Goal: Task Accomplishment & Management: Use online tool/utility

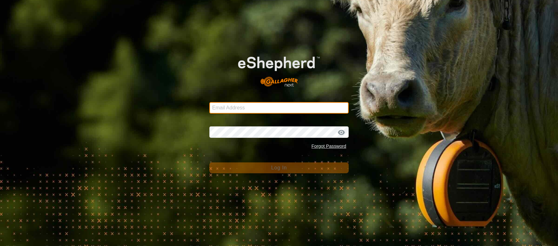
type input "[EMAIL_ADDRESS][DOMAIN_NAME]"
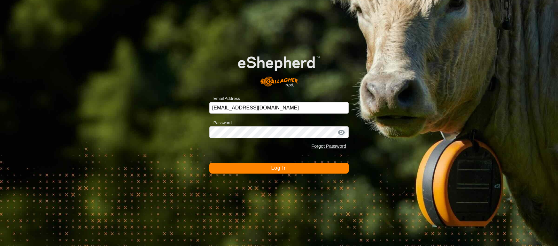
click at [310, 166] on button "Log In" at bounding box center [279, 168] width 140 height 11
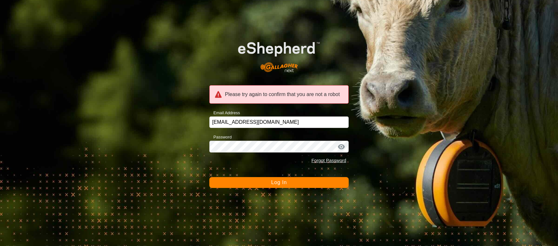
click at [292, 183] on button "Log In" at bounding box center [279, 182] width 140 height 11
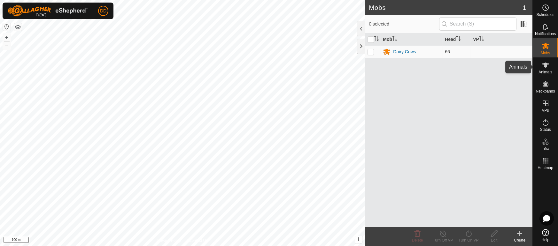
click at [543, 69] on es-animals-svg-icon at bounding box center [545, 65] width 11 height 10
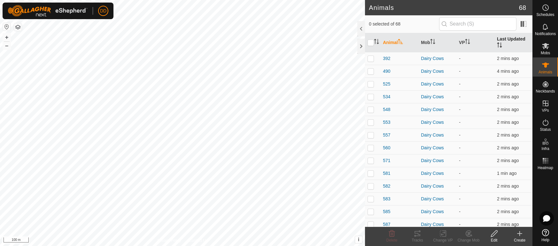
click at [520, 40] on th "Last Updated" at bounding box center [513, 42] width 38 height 19
click at [545, 49] on icon at bounding box center [545, 46] width 8 height 8
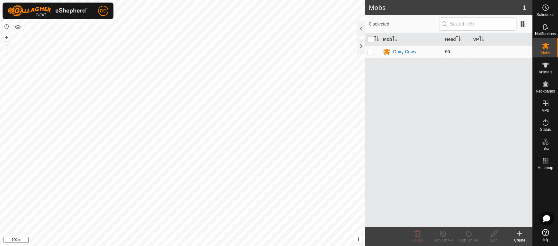
click at [371, 51] on p-checkbox at bounding box center [370, 51] width 6 height 5
checkbox input "true"
click at [469, 234] on icon at bounding box center [468, 234] width 8 height 8
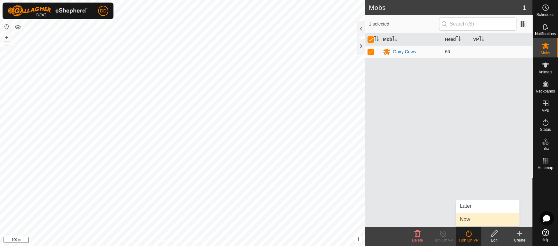
click at [462, 221] on link "Now" at bounding box center [487, 219] width 63 height 13
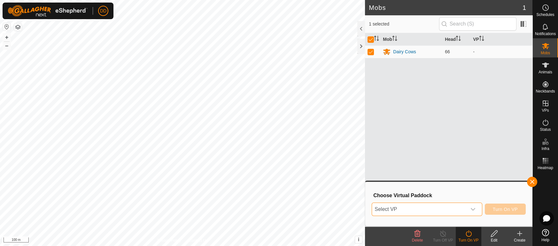
click at [404, 205] on span "Select VP" at bounding box center [419, 209] width 94 height 13
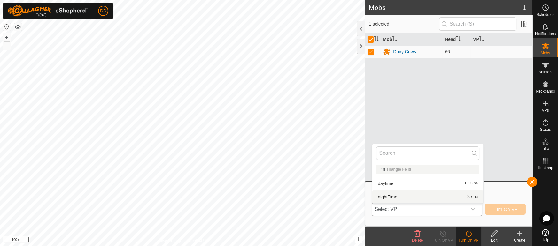
click at [403, 197] on li "nightTime 2.7 ha" at bounding box center [427, 197] width 111 height 13
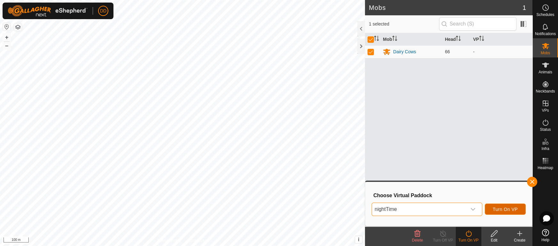
click at [504, 211] on span "Turn On VP" at bounding box center [505, 209] width 25 height 5
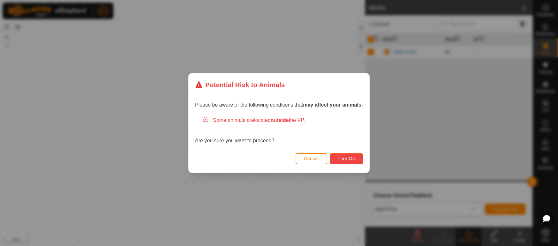
click at [352, 161] on span "Turn On" at bounding box center [346, 158] width 17 height 5
